Goal: Information Seeking & Learning: Learn about a topic

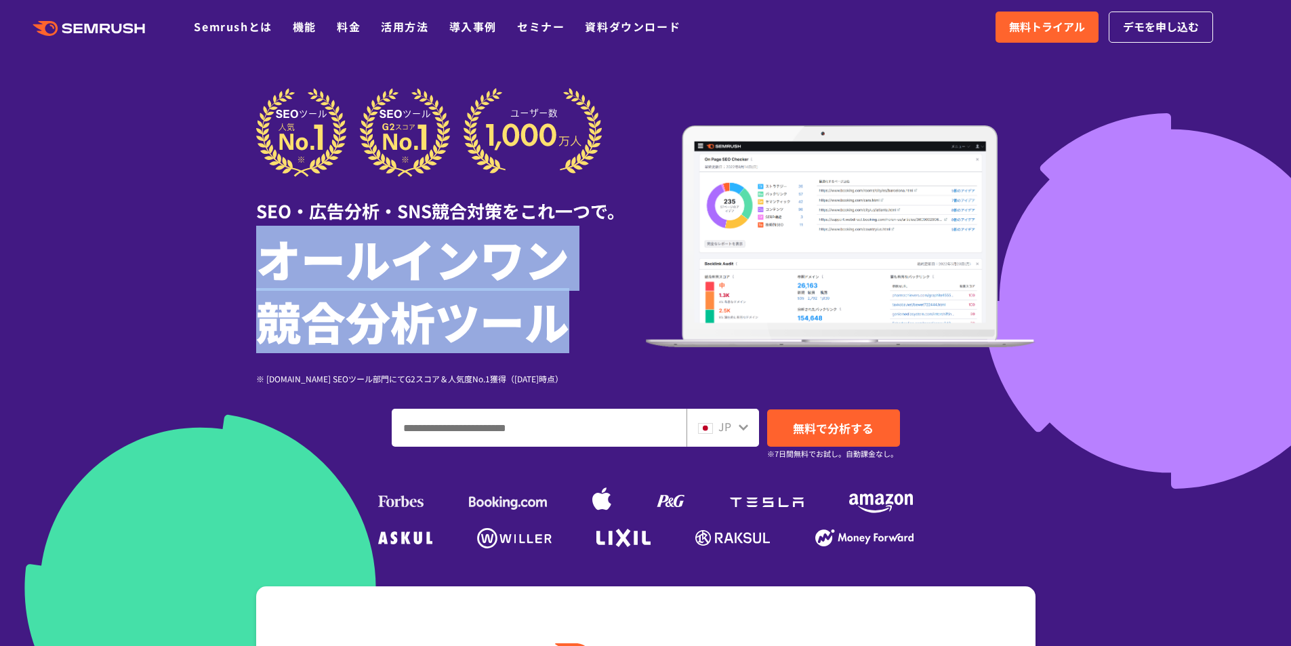
drag, startPoint x: 553, startPoint y: 326, endPoint x: 251, endPoint y: 281, distance: 305.0
click at [251, 281] on div "SEO・広告分析・SNS競合対策をこれ一つで。 オールインワン 競合分析ツール ※ G2.com SEOツール部門にてG2スコア＆人気度No.1獲得（2023…" at bounding box center [646, 320] width 807 height 464
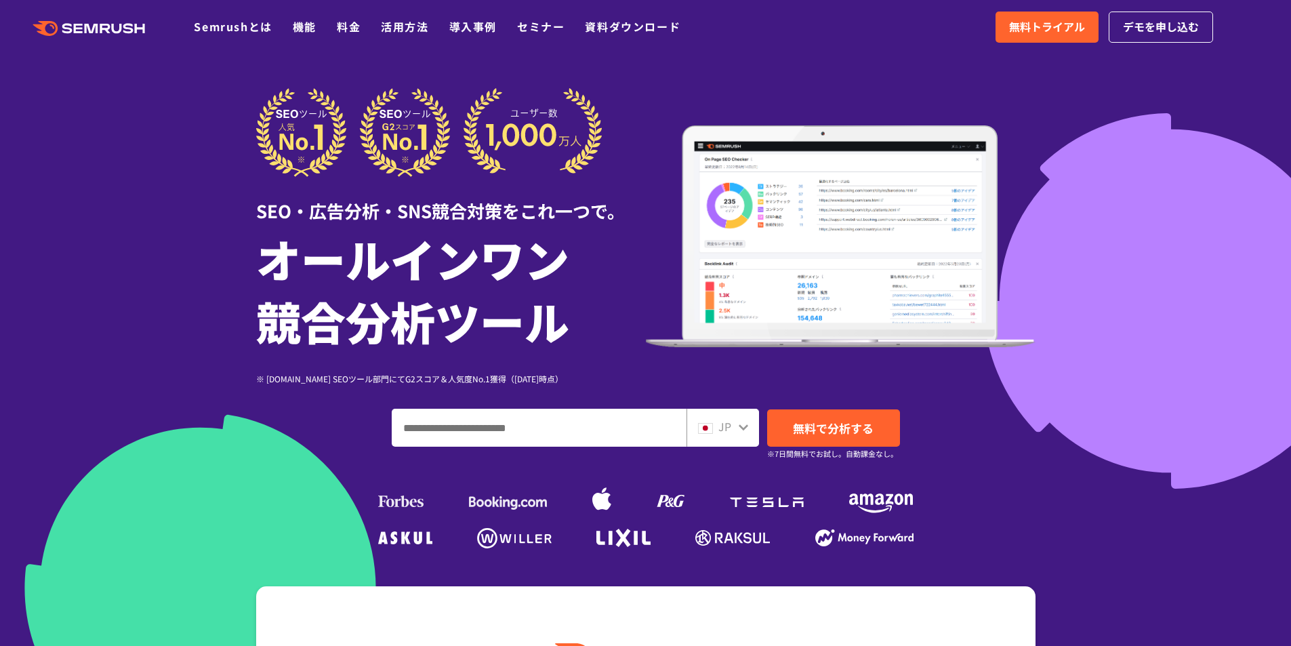
click at [605, 193] on div "SEO・広告分析・SNS競合対策をこれ一つで。" at bounding box center [451, 200] width 390 height 47
click at [250, 29] on link "Semrushとは" at bounding box center [233, 26] width 78 height 16
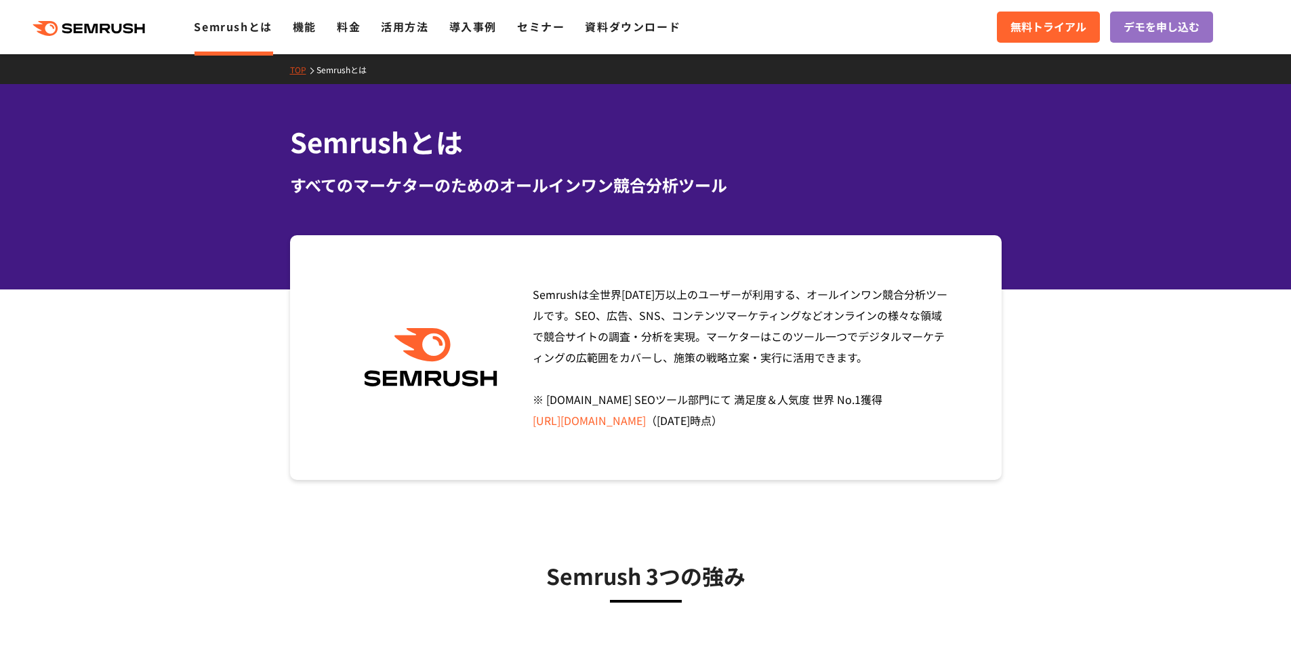
drag, startPoint x: 809, startPoint y: 296, endPoint x: 875, endPoint y: 363, distance: 94.4
click at [875, 363] on div "Semrushは全世界1000万以上のユーザーが利用する、オールインワン競合分析ツールです。SEO、広告、SNS、コンテンツマーケティングなどオンラインの様々…" at bounding box center [738, 357] width 430 height 147
click at [851, 376] on div "Semrushは全世界1000万以上のユーザーが利用する、オールインワン競合分析ツールです。SEO、広告、SNS、コンテンツマーケティングなどオンラインの様々…" at bounding box center [738, 357] width 430 height 147
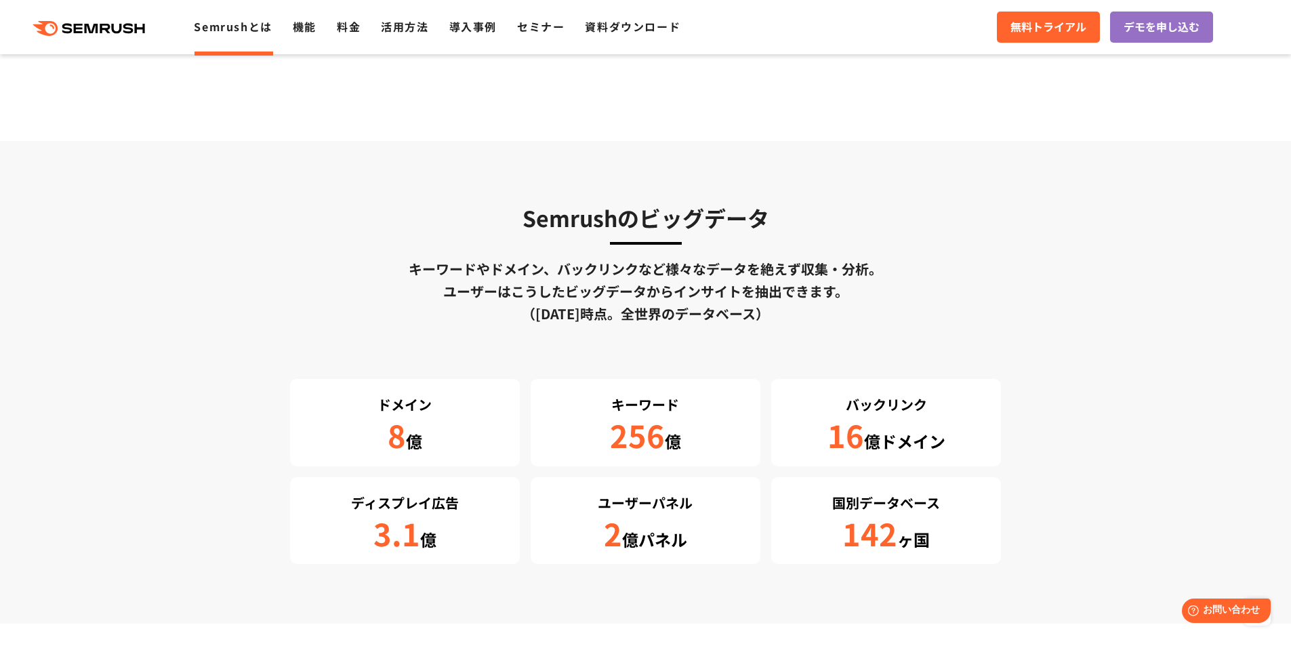
scroll to position [2169, 0]
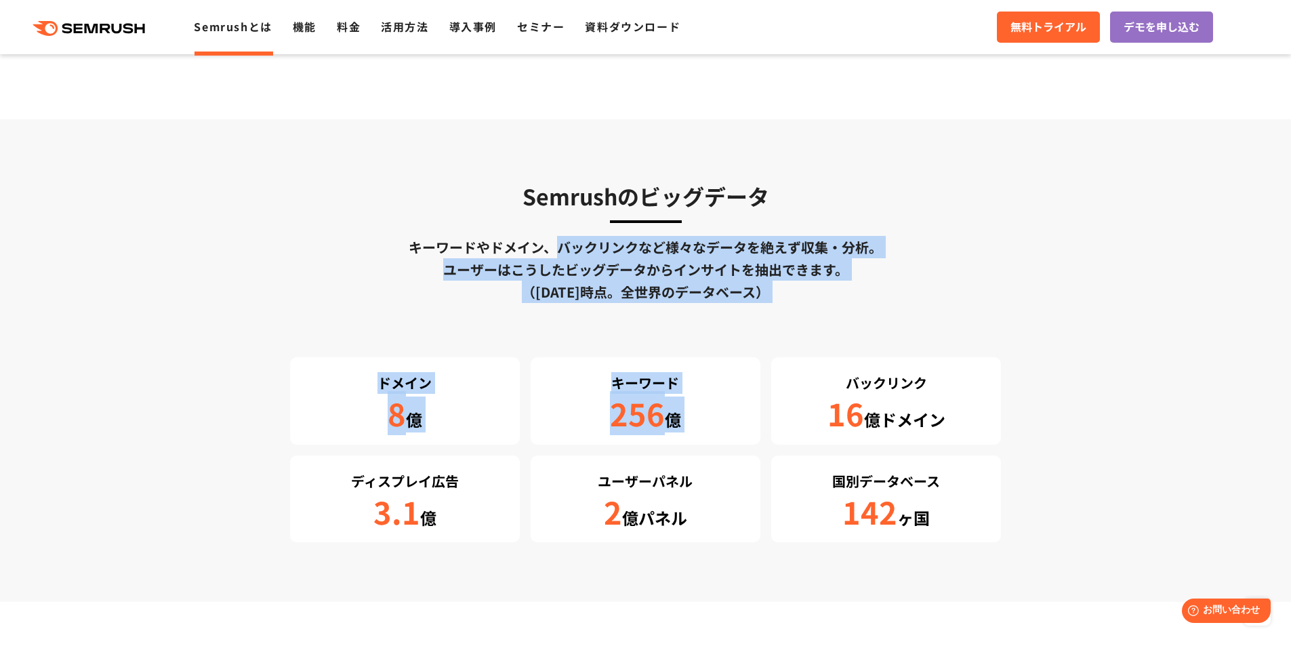
drag, startPoint x: 562, startPoint y: 250, endPoint x: 848, endPoint y: 304, distance: 291.1
click at [848, 304] on div "Semrushのビッグデータ キーワードやドメイン、バックリンクなど様々なデータを絶えず収集・分析。 ユーザーはこうしたビッグデータからインサイトを抽出できま…" at bounding box center [646, 360] width 712 height 363
click at [777, 312] on div "Semrushのビッグデータ キーワードやドメイン、バックリンクなど様々なデータを絶えず収集・分析。 ユーザーはこうしたビッグデータからインサイトを抽出できま…" at bounding box center [646, 360] width 712 height 363
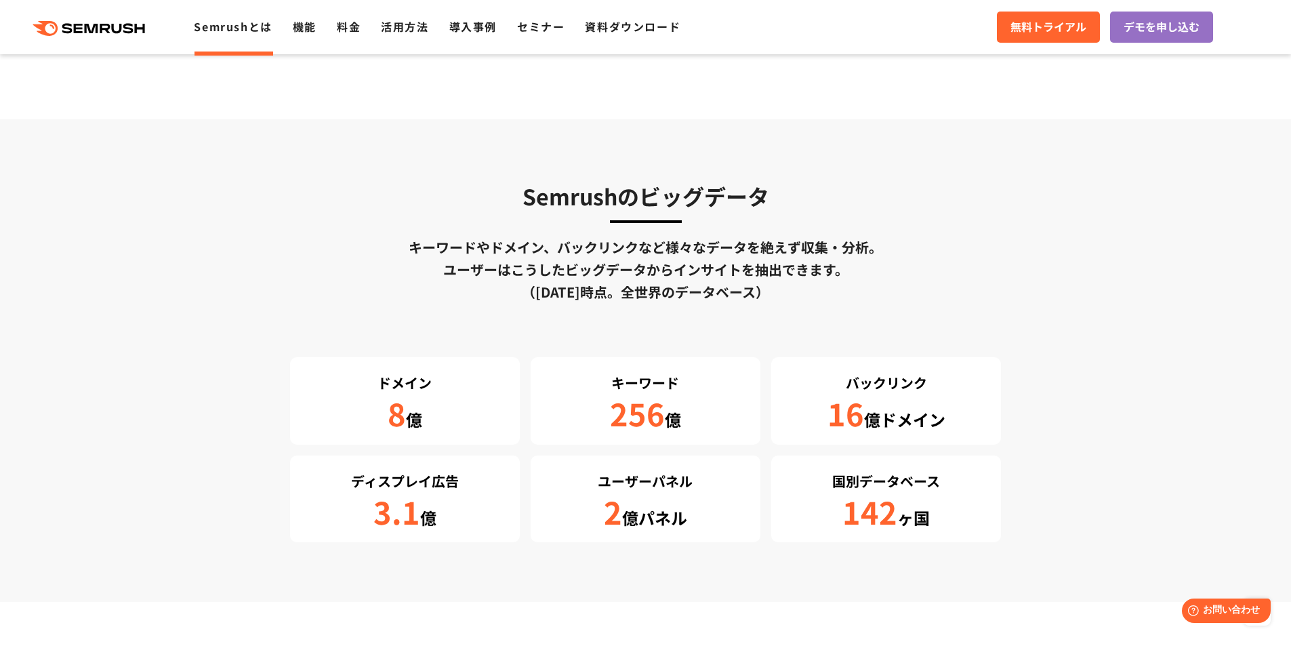
drag, startPoint x: 697, startPoint y: 275, endPoint x: 392, endPoint y: 239, distance: 307.8
click at [392, 239] on div "キーワードやドメイン、バックリンクなど様々なデータを絶えず収集・分析。 ユーザーはこうしたビッグデータからインサイトを抽出できます。 （2024年3月時点。全…" at bounding box center [646, 269] width 712 height 67
click at [350, 250] on div "キーワードやドメイン、バックリンクなど様々なデータを絶えず収集・分析。 ユーザーはこうしたビッグデータからインサイトを抽出できます。 （2024年3月時点。全…" at bounding box center [646, 269] width 712 height 67
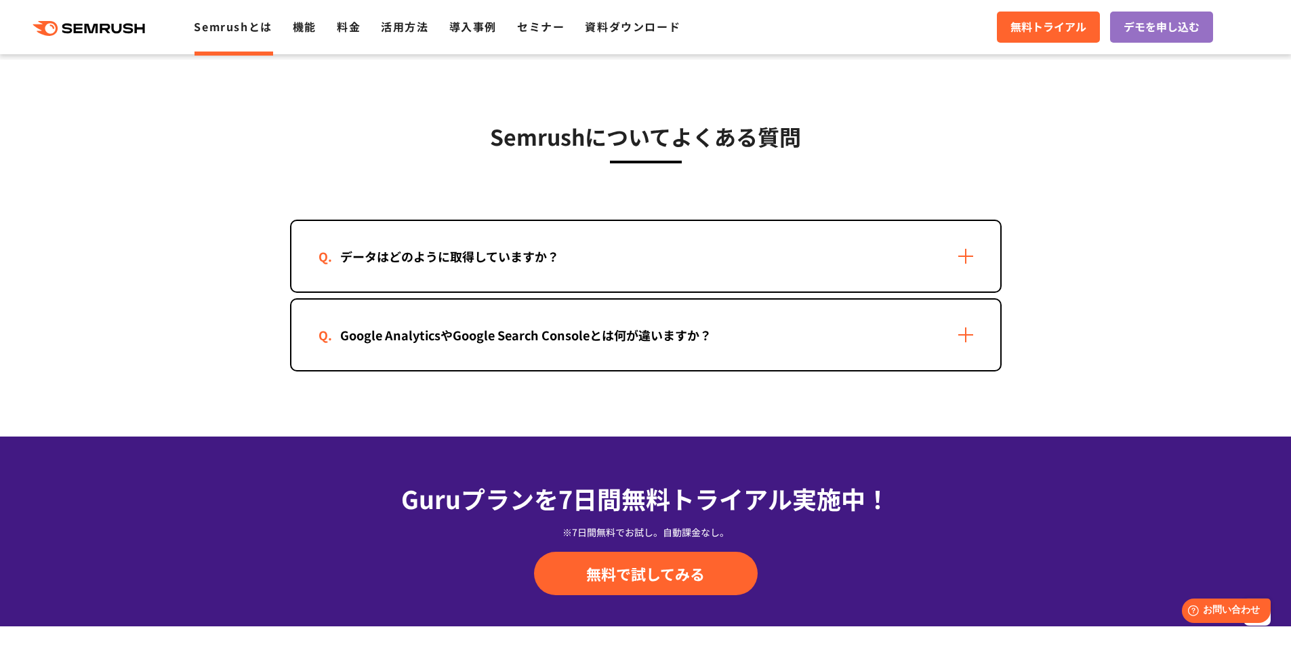
click at [549, 273] on div "データはどのように取得していますか？" at bounding box center [645, 256] width 709 height 70
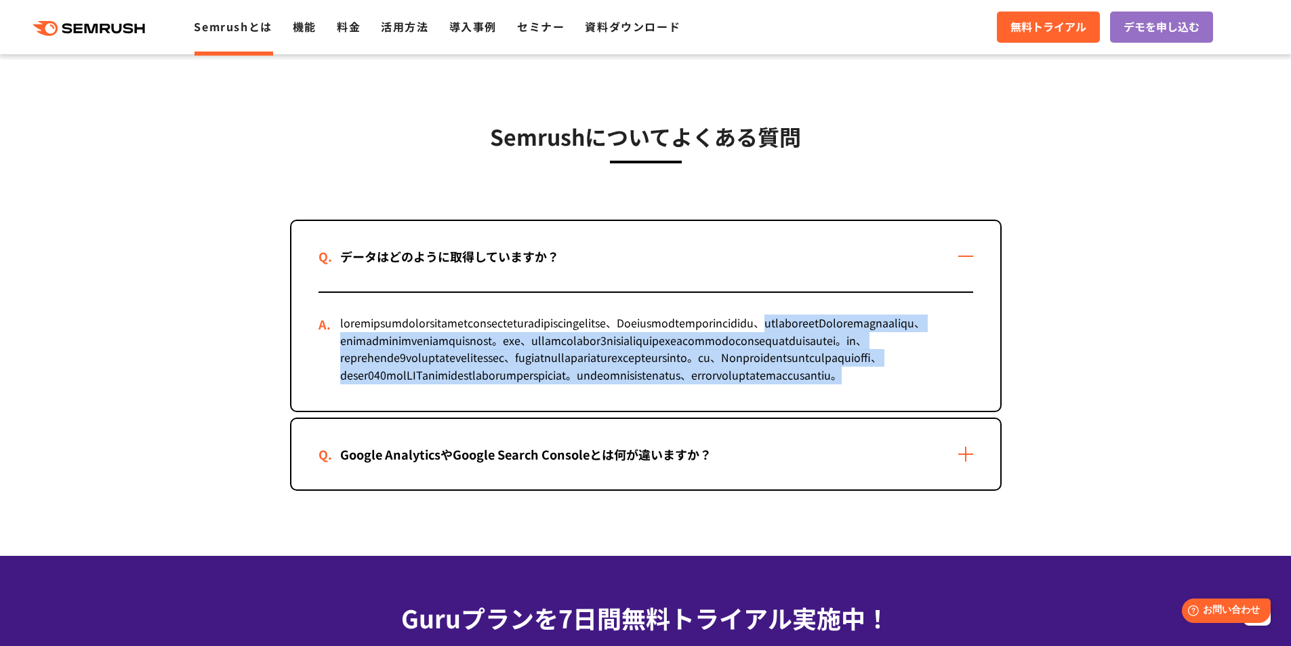
drag, startPoint x: 479, startPoint y: 337, endPoint x: 434, endPoint y: 426, distance: 100.0
click at [434, 411] on div at bounding box center [646, 352] width 655 height 118
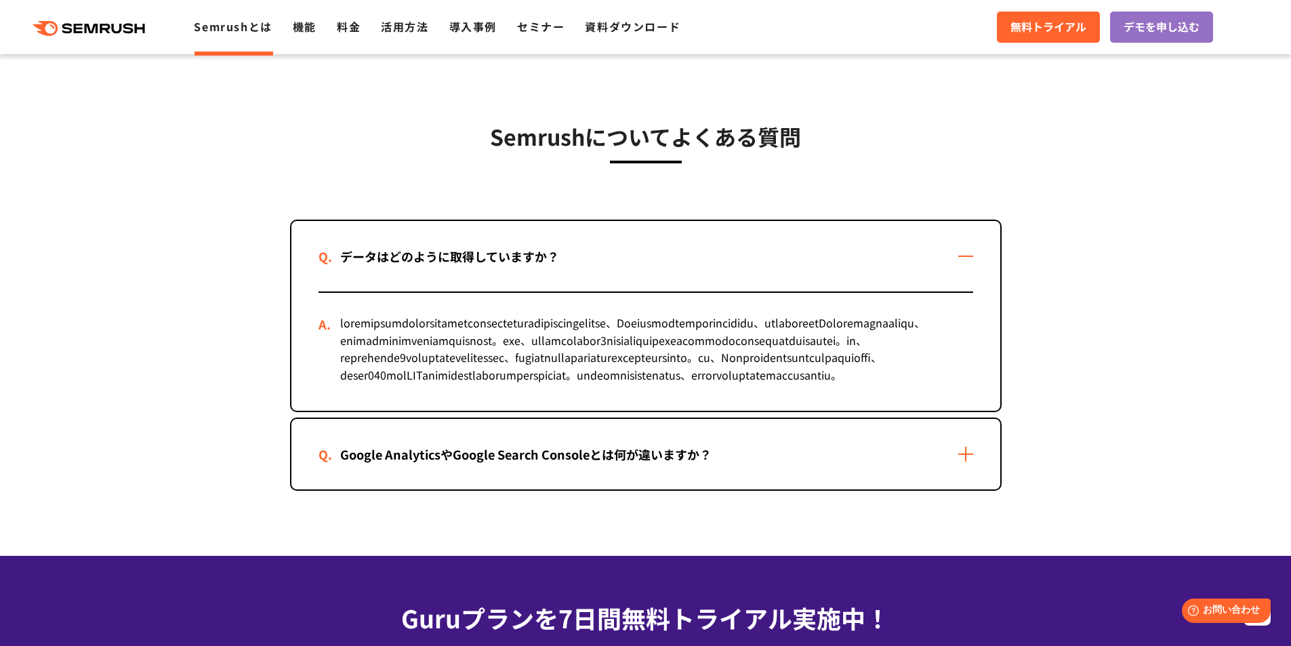
click at [544, 464] on div "Google AnalyticsやGoogle Search Consoleとは何が違いますか？" at bounding box center [526, 455] width 415 height 20
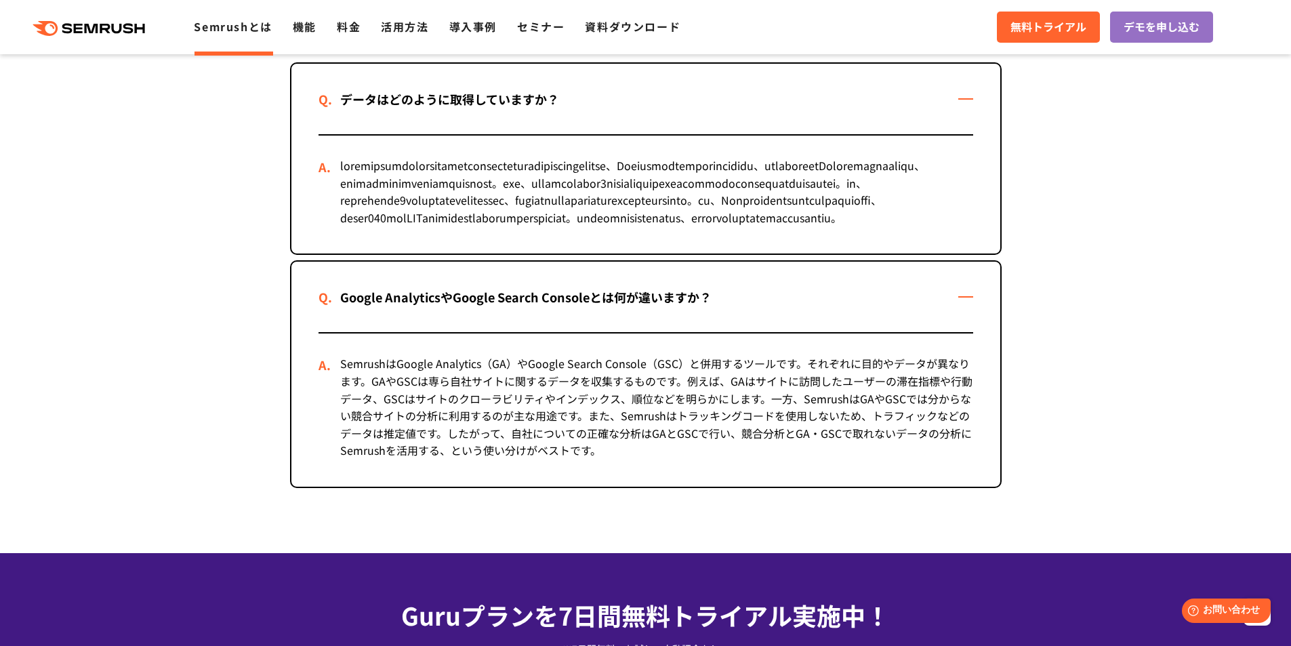
scroll to position [2892, 0]
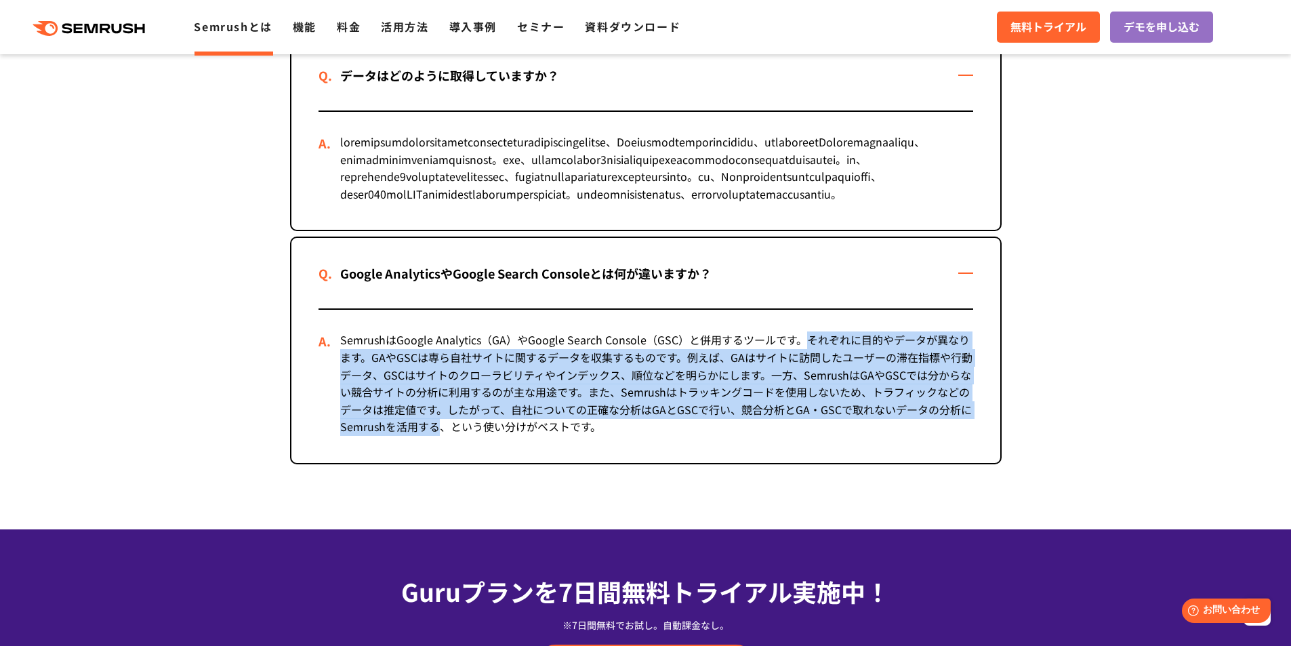
drag, startPoint x: 806, startPoint y: 394, endPoint x: 434, endPoint y: 472, distance: 380.2
click at [434, 463] on div "SemrushはGoogle Analytics（GA）やGoogle Search Console（GSC）と併用するツールです。それぞれに目的やデータが異…" at bounding box center [646, 386] width 655 height 153
click at [436, 405] on div "SemrushはGoogle Analytics（GA）やGoogle Search Console（GSC）と併用するツールです。それぞれに目的やデータが異…" at bounding box center [646, 386] width 655 height 153
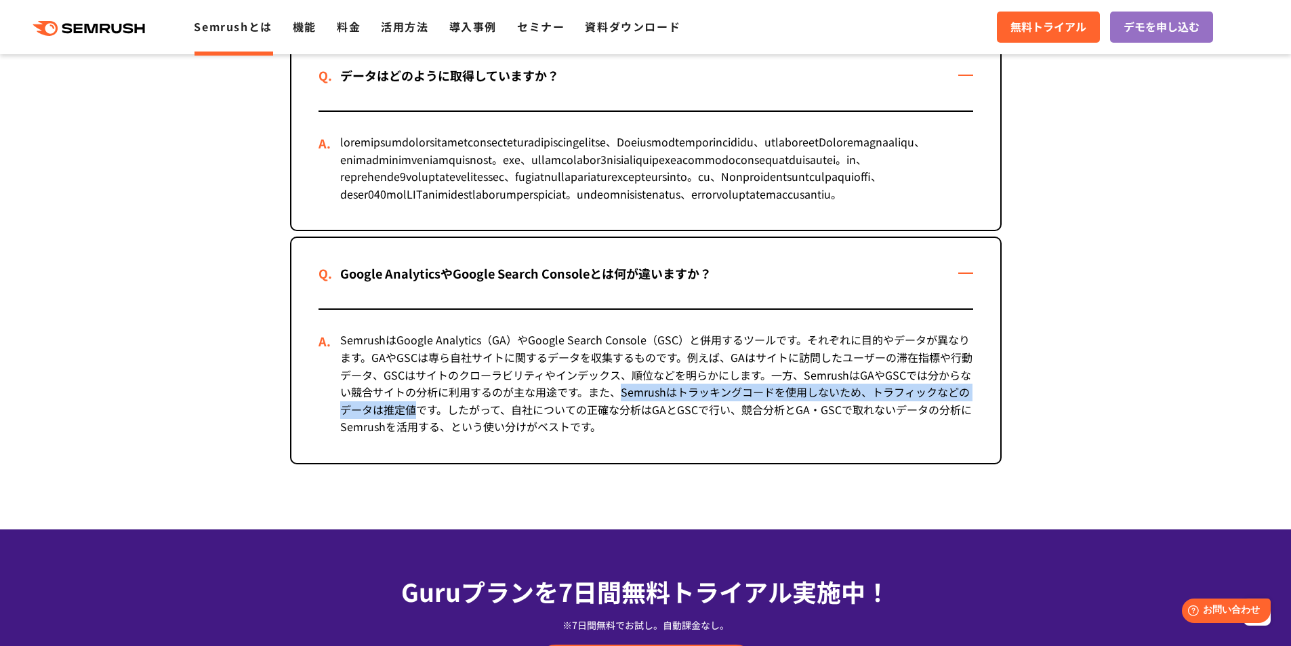
drag, startPoint x: 622, startPoint y: 448, endPoint x: 415, endPoint y: 456, distance: 206.9
click at [415, 456] on div "SemrushはGoogle Analytics（GA）やGoogle Search Console（GSC）と併用するツールです。それぞれに目的やデータが異…" at bounding box center [646, 386] width 655 height 153
copy div "Semrushはトラッキングコードを使用しないため、トラフィックなどのデータは推定値"
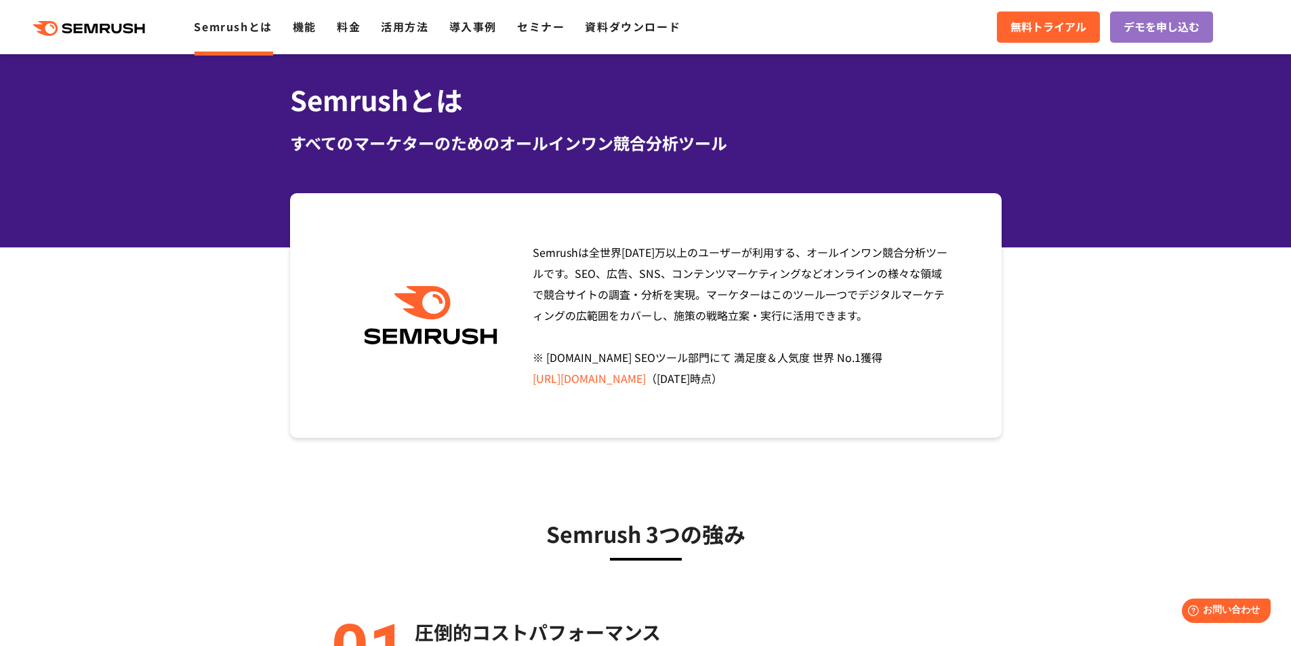
scroll to position [0, 0]
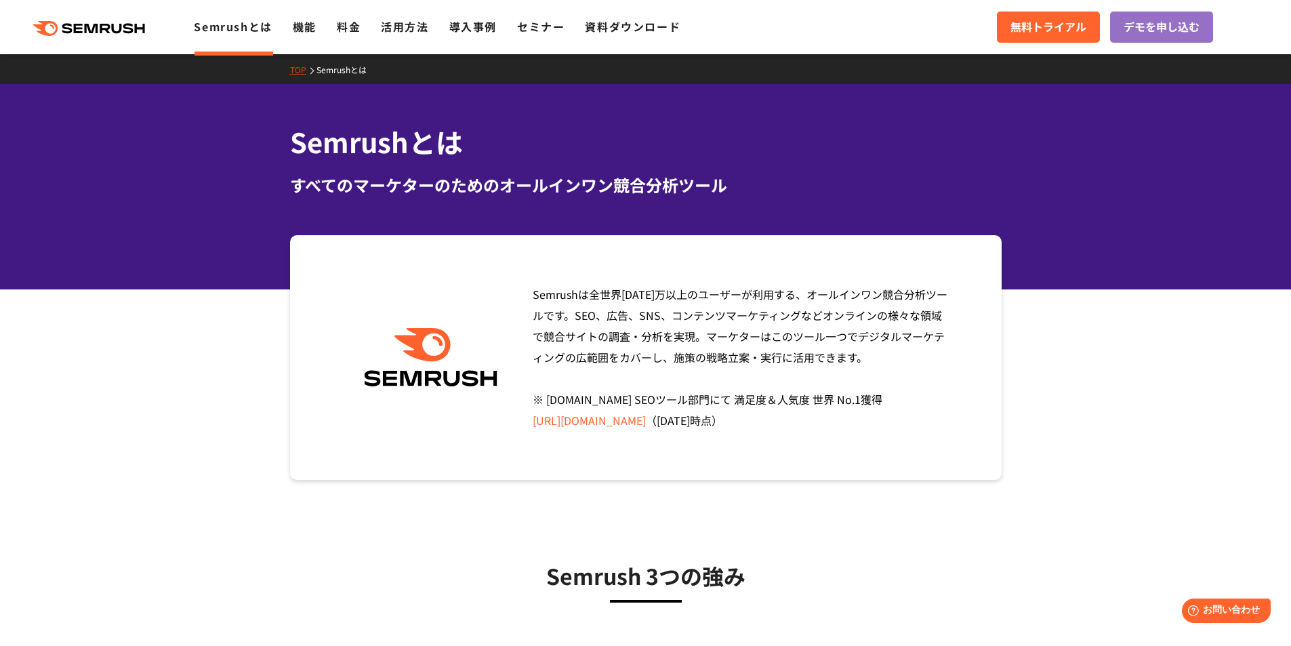
click at [117, 30] on icon ".cls {fill: #FF642D;}" at bounding box center [90, 28] width 153 height 15
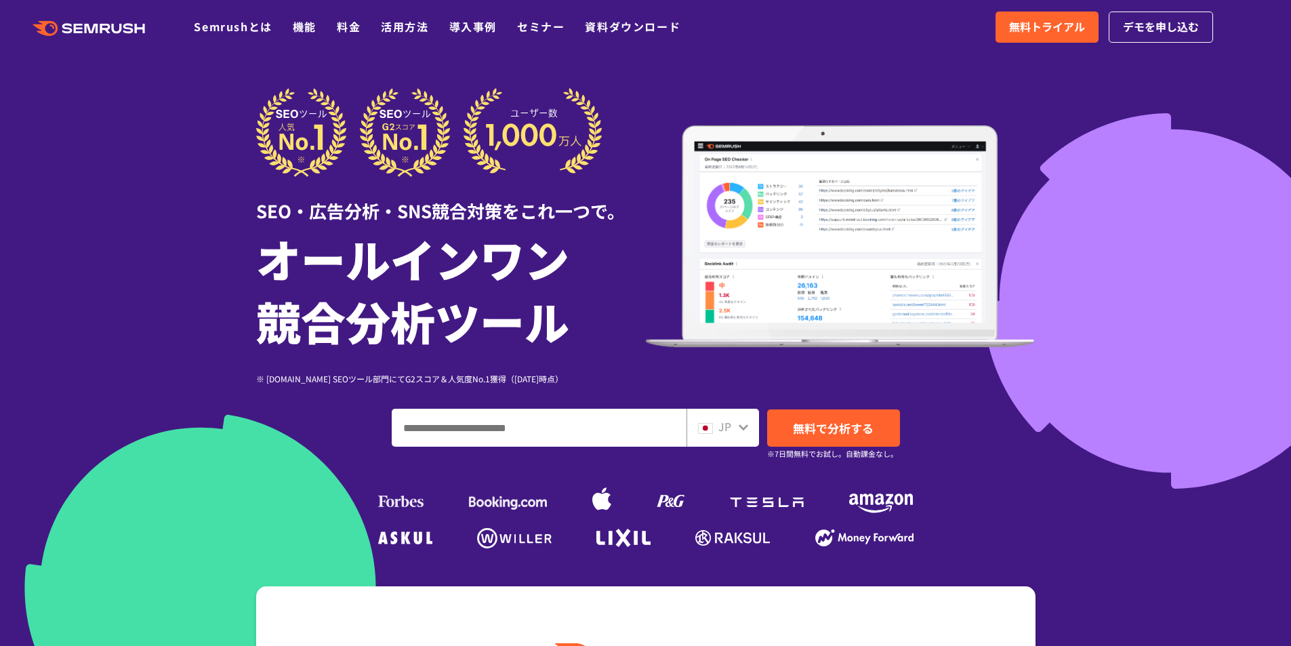
click at [82, 106] on div at bounding box center [645, 378] width 1291 height 756
click at [243, 28] on link "Semrushとは" at bounding box center [233, 26] width 78 height 16
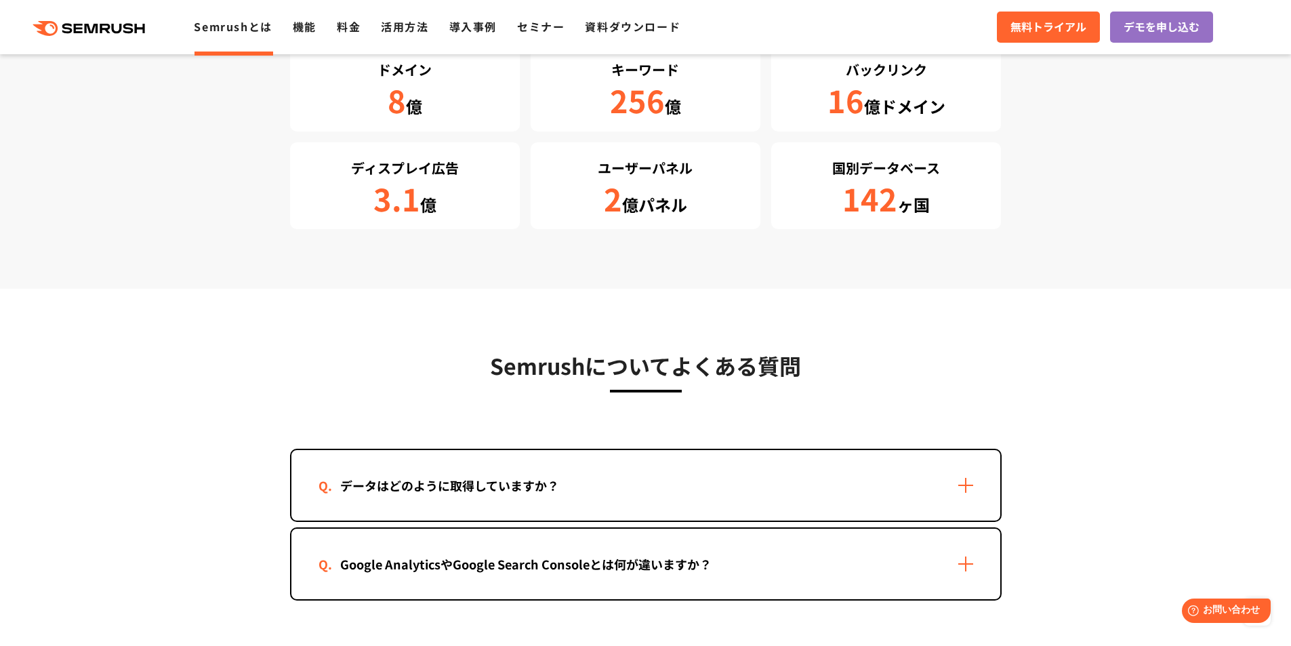
scroll to position [2530, 0]
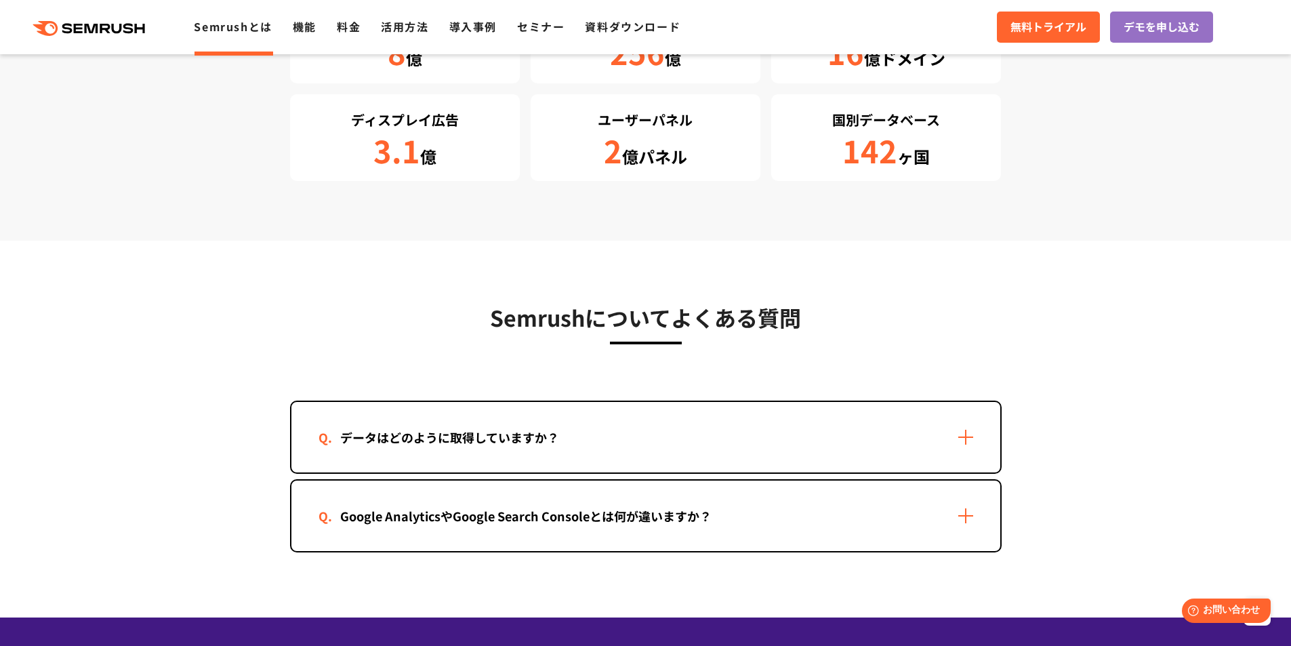
click at [681, 427] on div "データはどのように取得していますか？" at bounding box center [645, 437] width 709 height 70
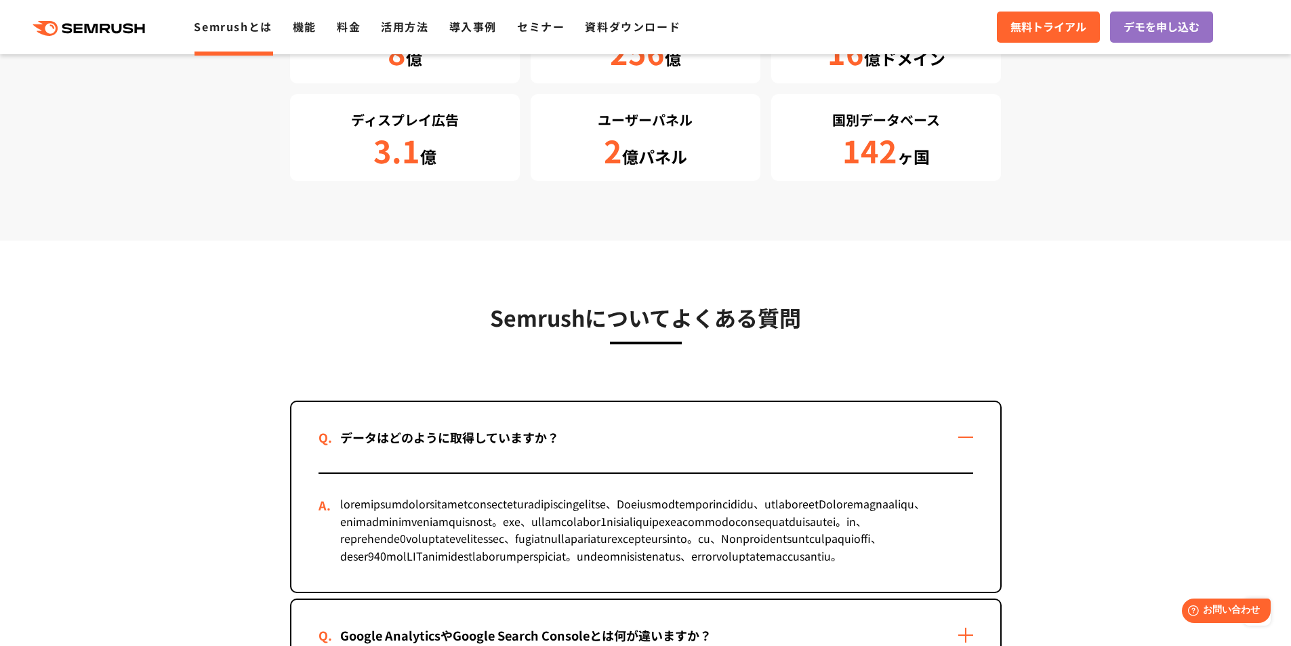
scroll to position [2711, 0]
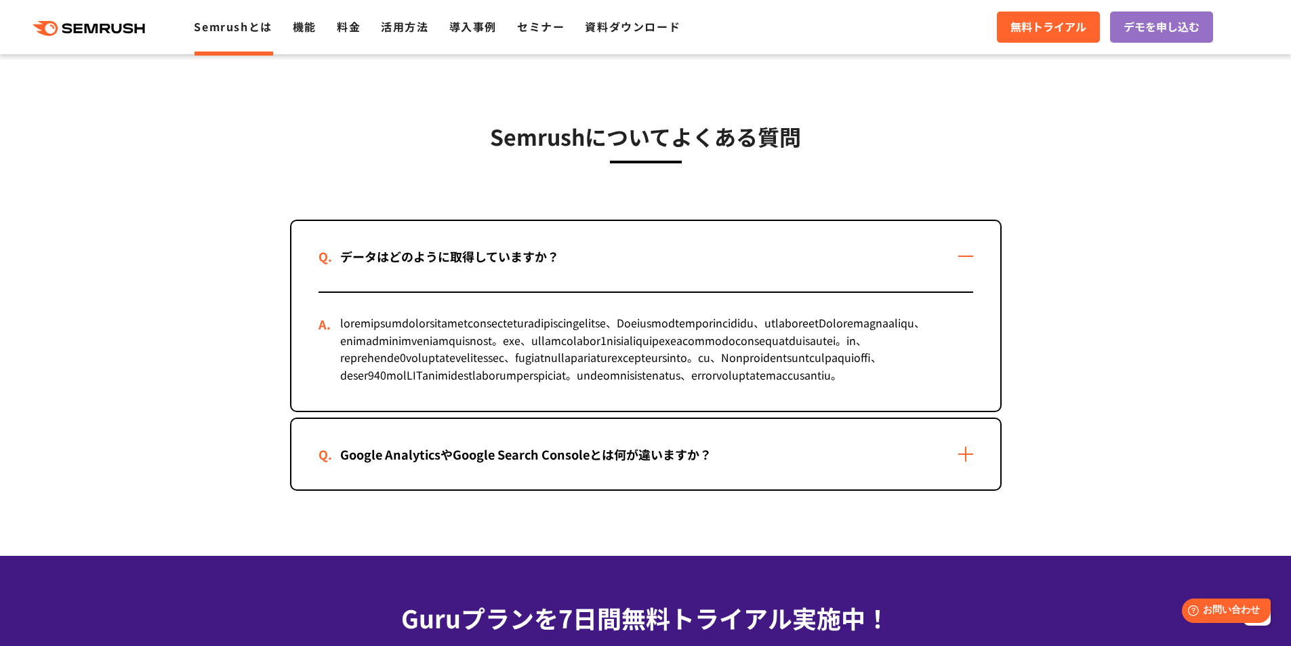
click at [468, 464] on div "Google AnalyticsやGoogle Search Consoleとは何が違いますか？" at bounding box center [526, 455] width 415 height 20
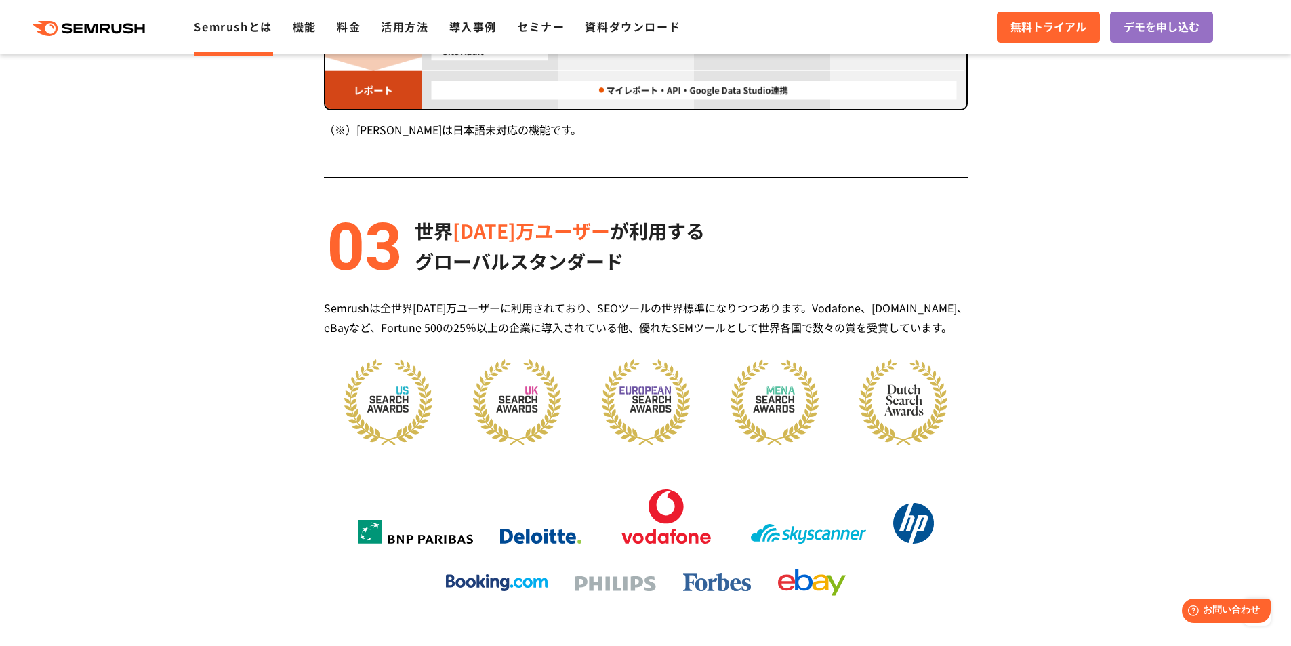
scroll to position [1441, 0]
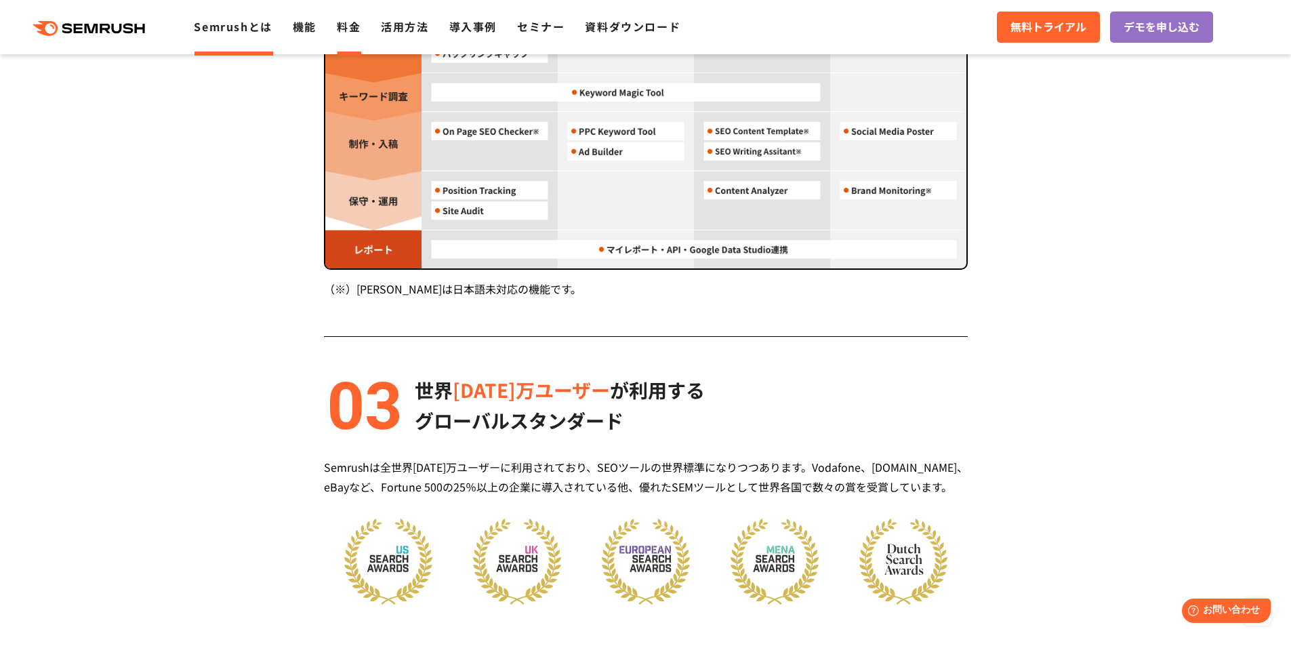
click at [346, 35] on li "料金" at bounding box center [349, 27] width 24 height 18
click at [348, 23] on link "料金" at bounding box center [349, 26] width 24 height 16
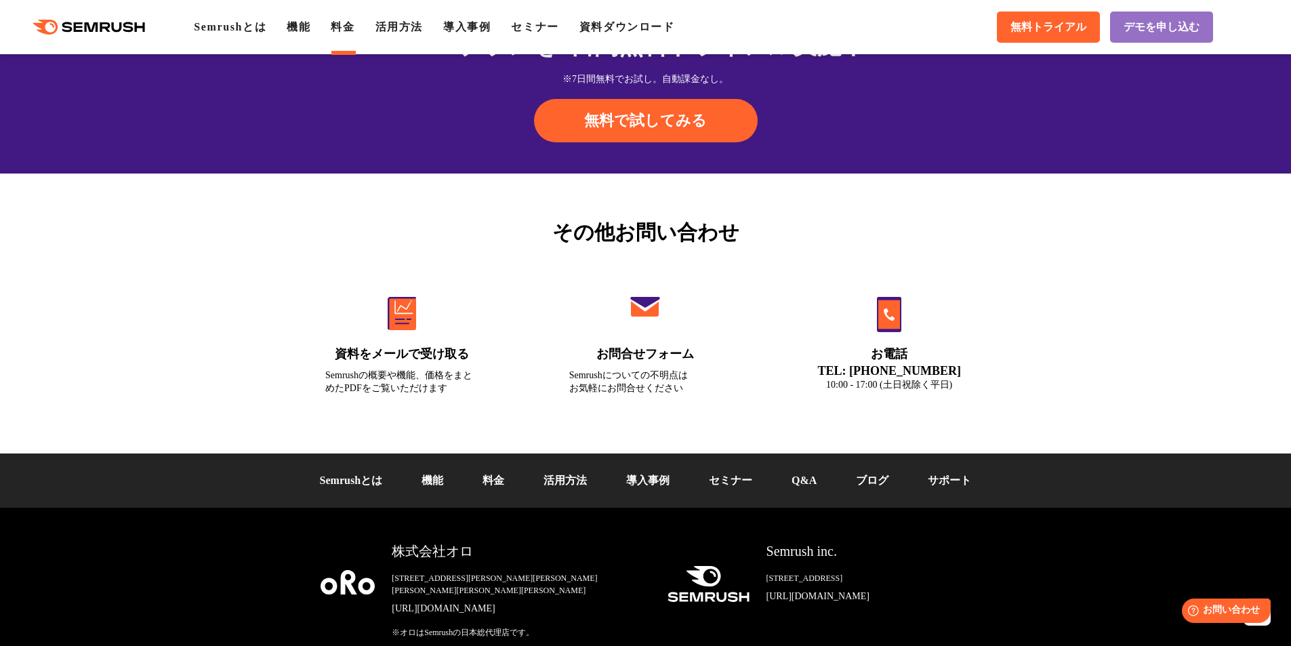
scroll to position [4519, 0]
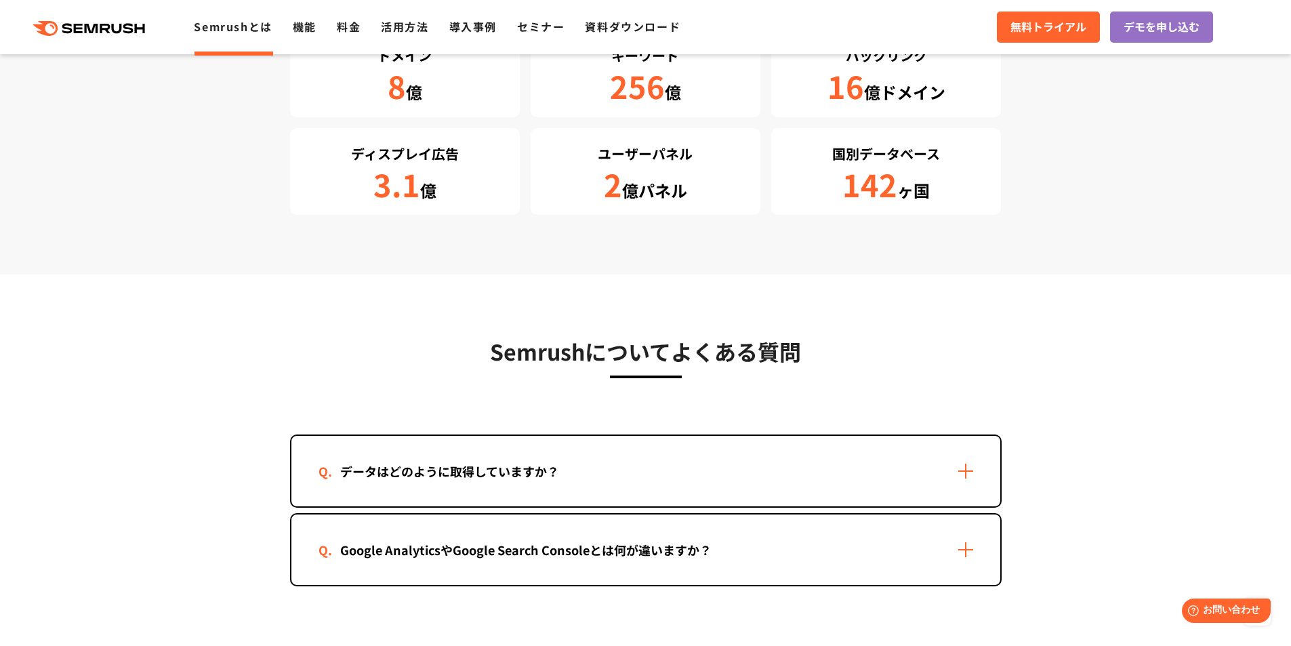
scroll to position [2562, 0]
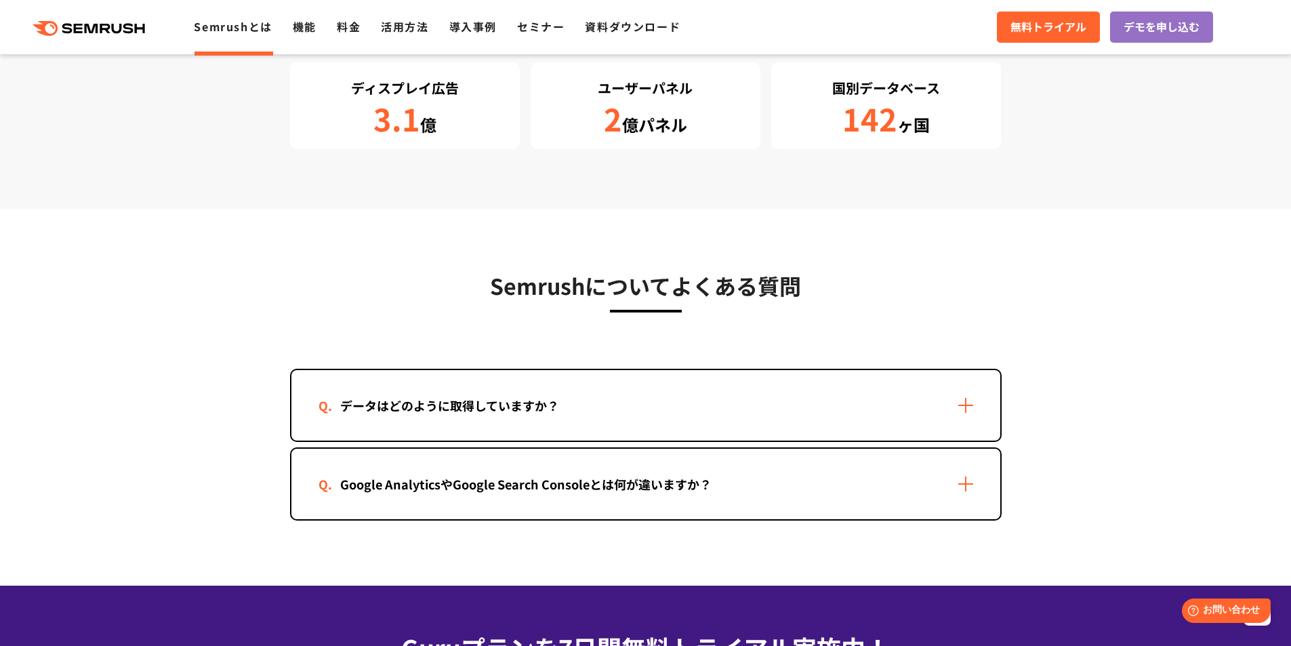
click at [623, 403] on div "データはどのように取得していますか？" at bounding box center [645, 405] width 709 height 70
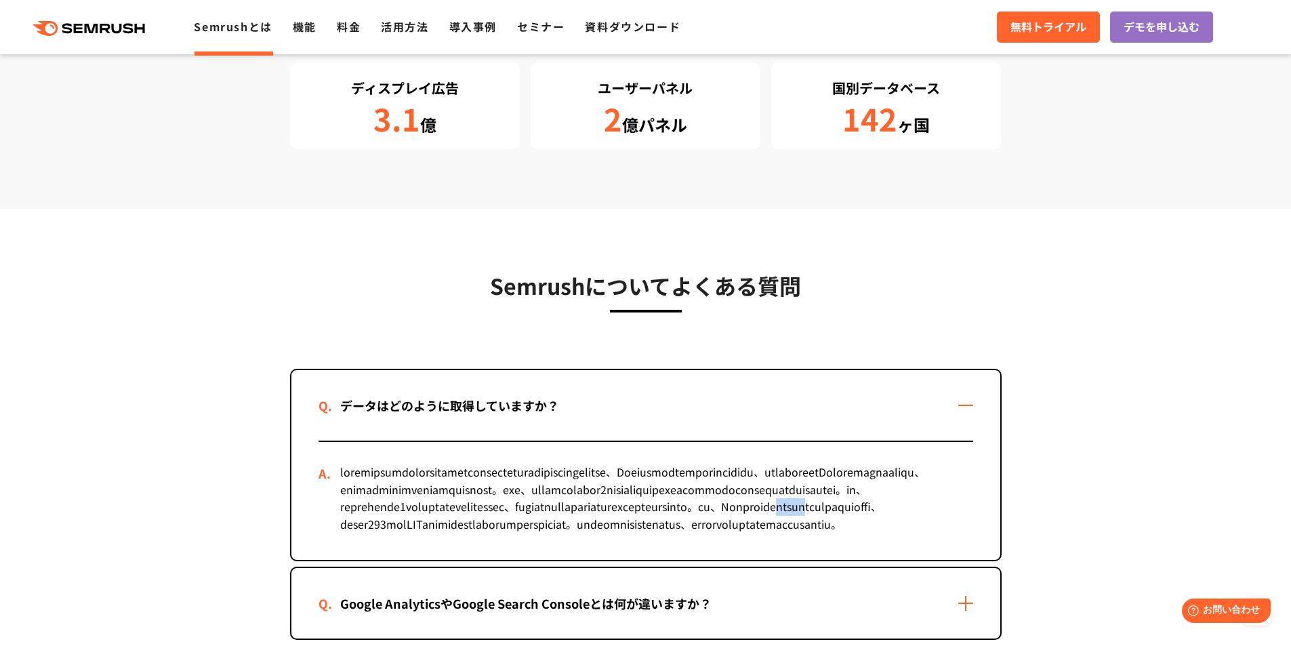
drag, startPoint x: 570, startPoint y: 543, endPoint x: 624, endPoint y: 540, distance: 53.6
click at [624, 540] on div at bounding box center [646, 501] width 655 height 118
click at [508, 520] on div at bounding box center [646, 501] width 655 height 118
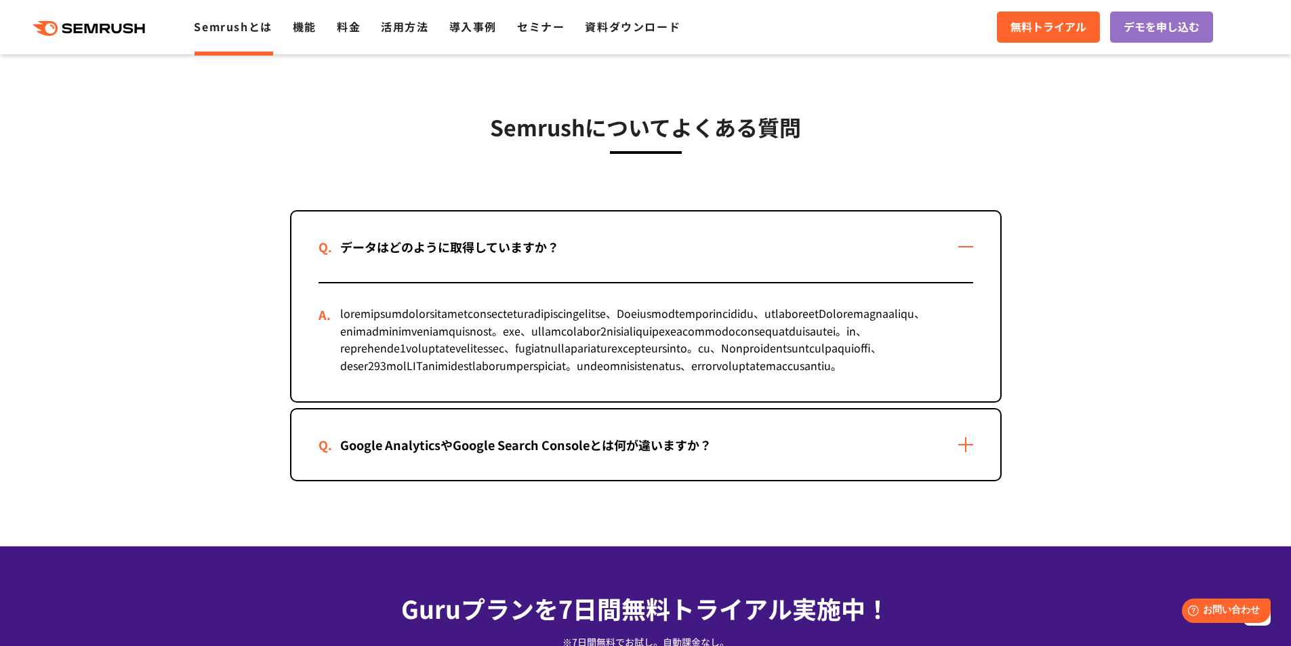
scroll to position [2743, 0]
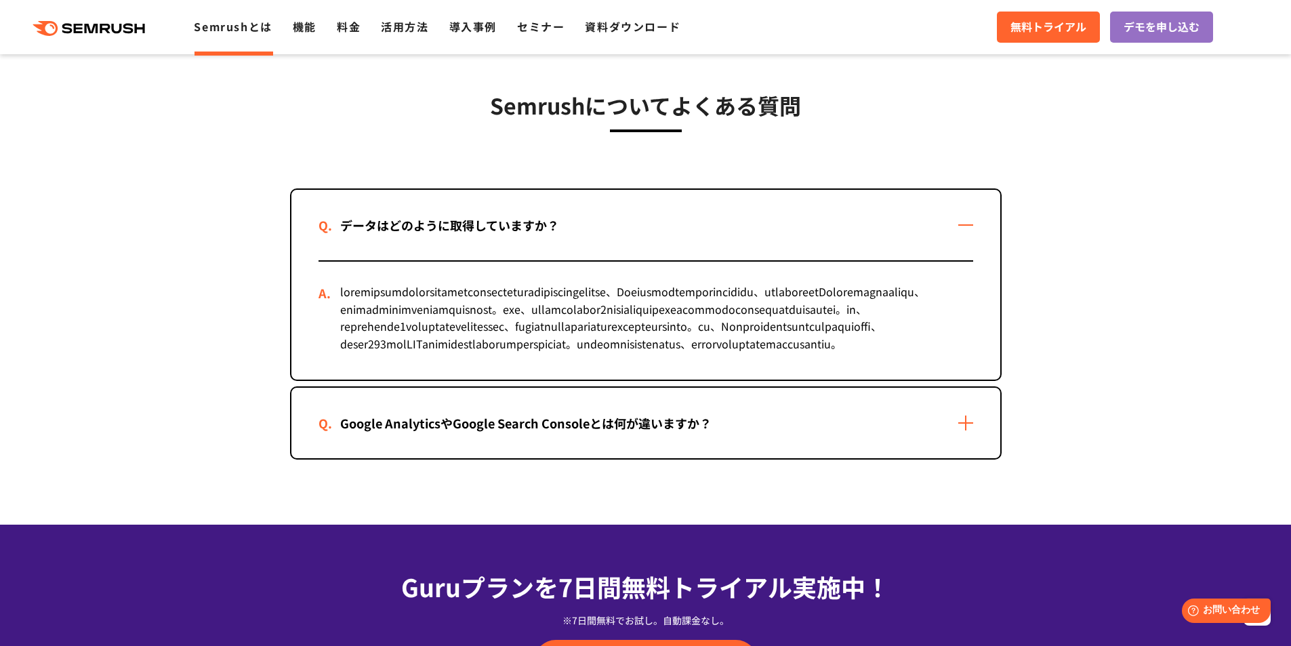
click at [523, 433] on div "Google AnalyticsやGoogle Search Consoleとは何が違いますか？" at bounding box center [526, 423] width 415 height 20
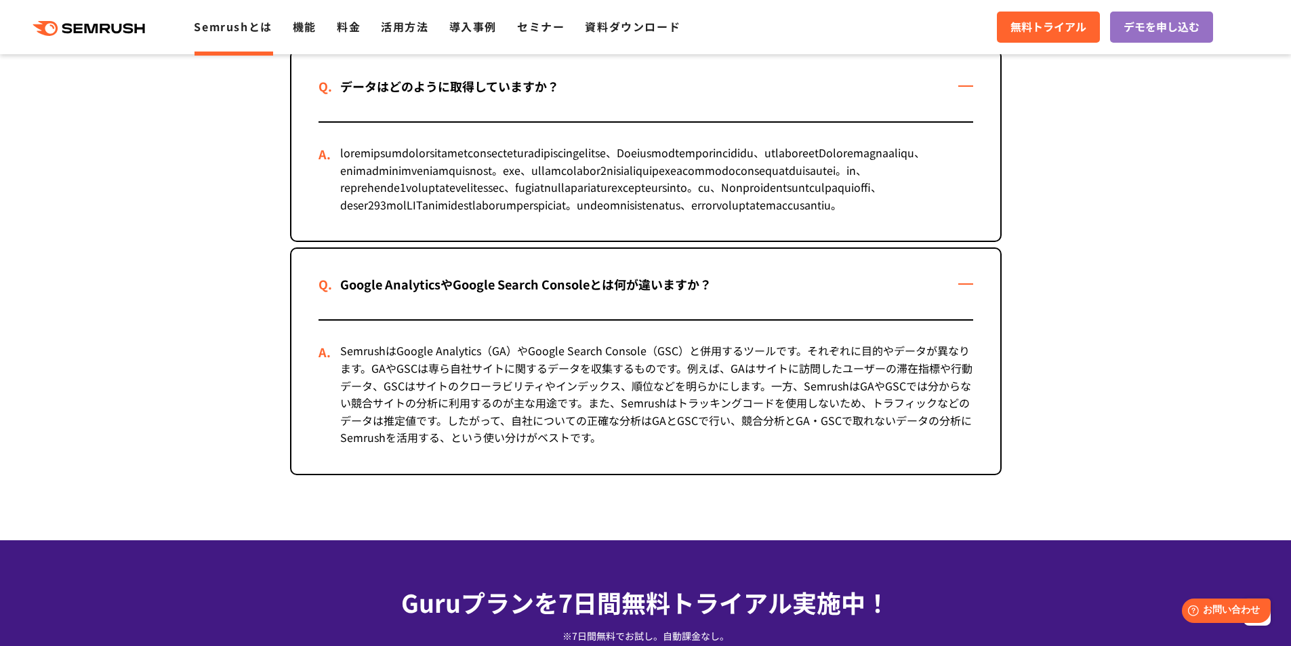
scroll to position [2923, 0]
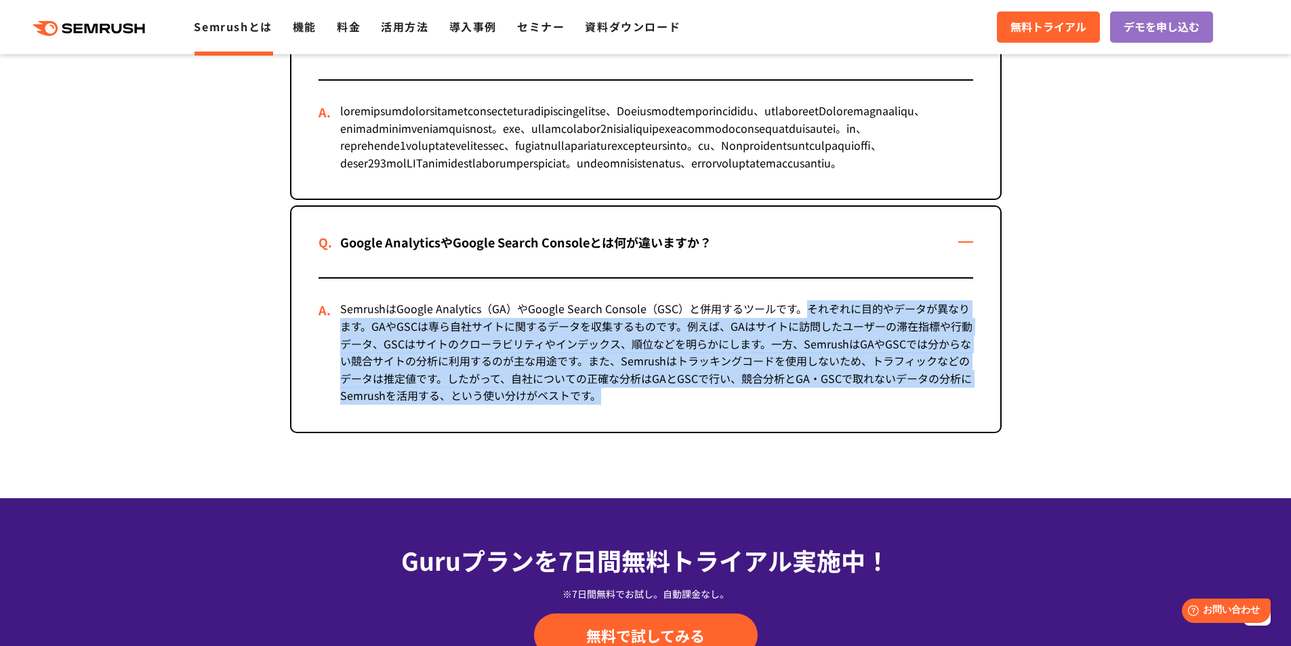
drag, startPoint x: 804, startPoint y: 363, endPoint x: 665, endPoint y: 441, distance: 159.7
click at [665, 432] on div "SemrushはGoogle Analytics（GA）やGoogle Search Console（GSC）と併用するツールです。それぞれに目的やデータが異…" at bounding box center [646, 355] width 655 height 153
click at [647, 432] on div "SemrushはGoogle Analytics（GA）やGoogle Search Console（GSC）と併用するツールです。それぞれに目的やデータが異…" at bounding box center [646, 355] width 655 height 153
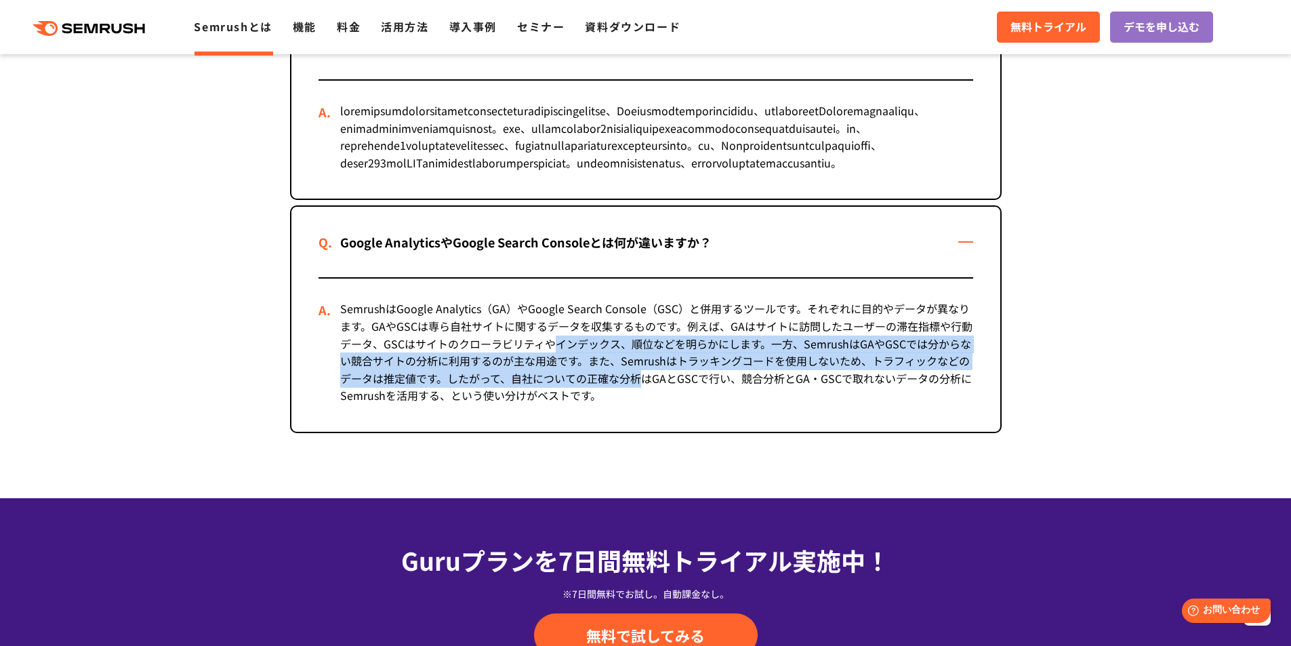
drag, startPoint x: 642, startPoint y: 439, endPoint x: 551, endPoint y: 400, distance: 98.7
click at [551, 400] on div "SemrushはGoogle Analytics（GA）やGoogle Search Console（GSC）と併用するツールです。それぞれに目的やデータが異…" at bounding box center [646, 355] width 655 height 153
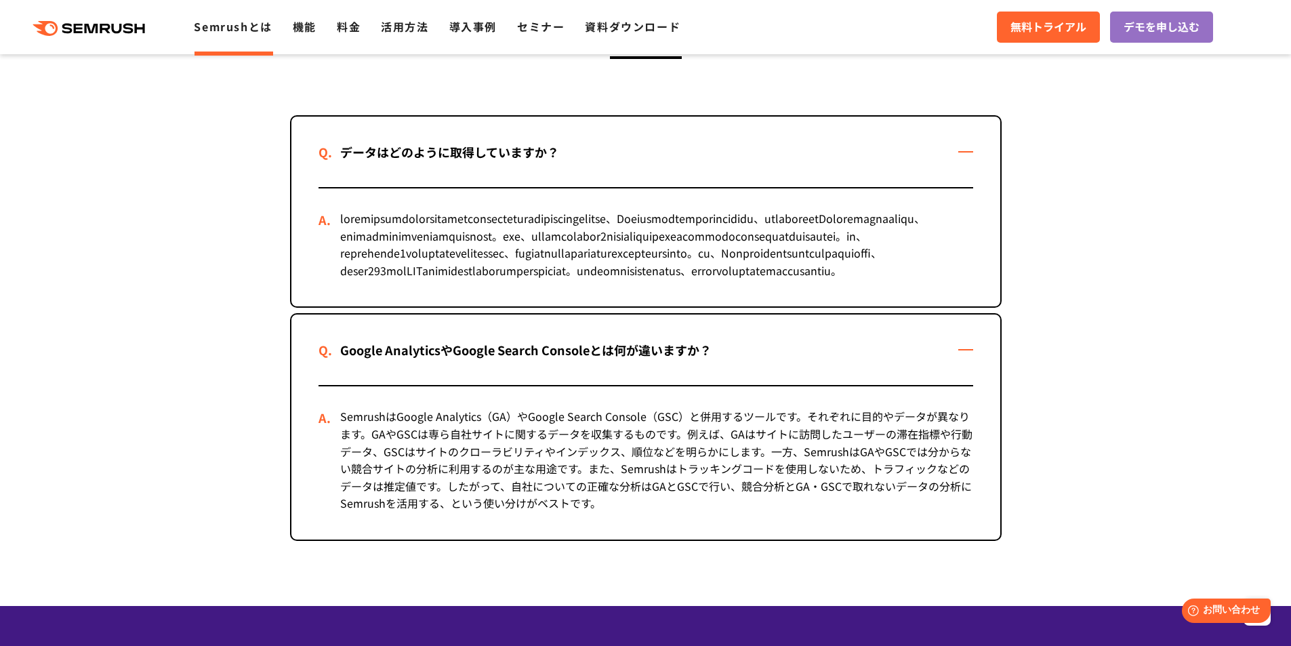
scroll to position [2814, 0]
